Goal: Check status: Check status

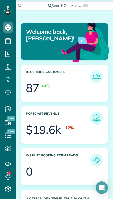
scroll to position [37, 82]
click at [3, 117] on icon at bounding box center [8, 122] width 10 height 10
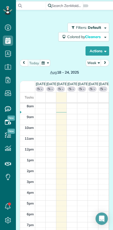
scroll to position [2, 2]
click at [94, 50] on button "Actions" at bounding box center [98, 50] width 24 height 9
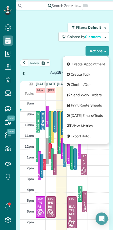
click at [37, 45] on div "Filters: Default Colored by Cleaners Color by Cleaner Color by Team Color by St…" at bounding box center [65, 39] width 90 height 33
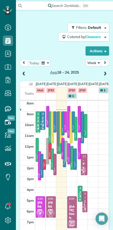
click at [93, 64] on button "Week" at bounding box center [93, 62] width 15 height 7
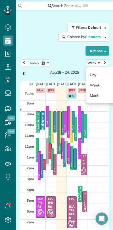
click at [91, 76] on link "Day" at bounding box center [106, 75] width 41 height 10
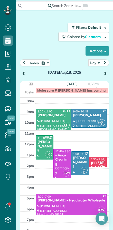
click at [33, 64] on button "today" at bounding box center [34, 62] width 13 height 7
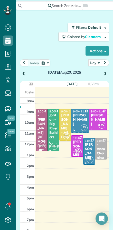
click at [23, 72] on span at bounding box center [24, 74] width 6 height 5
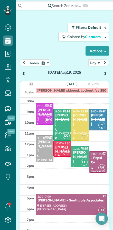
click at [107, 74] on span at bounding box center [105, 74] width 6 height 5
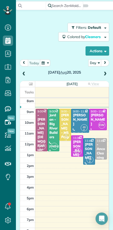
click at [77, 149] on span "EW" at bounding box center [78, 151] width 7 height 7
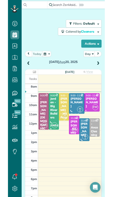
scroll to position [209, 16]
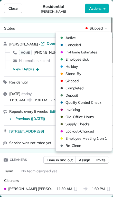
click at [67, 37] on span "Active" at bounding box center [71, 37] width 10 height 5
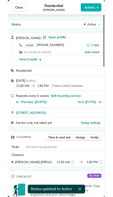
scroll to position [230, 16]
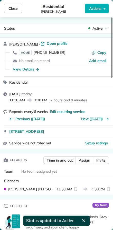
click at [17, 4] on button "Close" at bounding box center [13, 9] width 18 height 10
